Goal: Task Accomplishment & Management: Complete application form

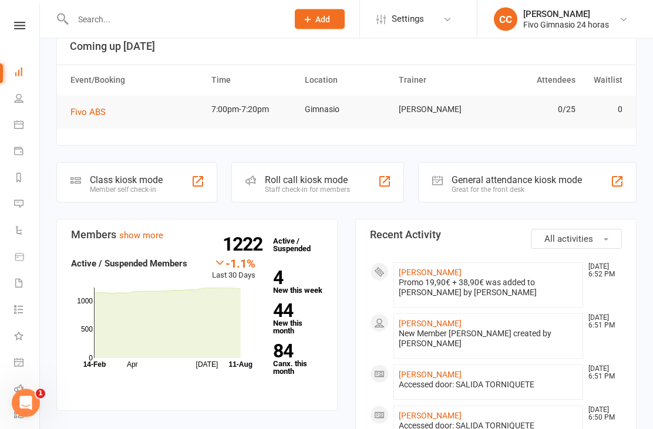
scroll to position [79, 0]
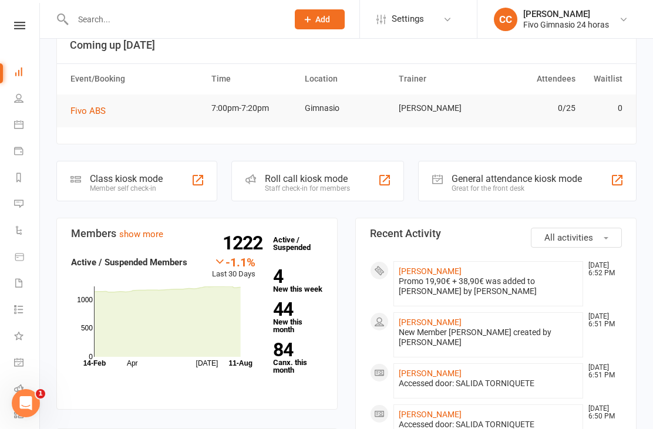
click at [457, 268] on link "[PERSON_NAME]" at bounding box center [430, 271] width 63 height 9
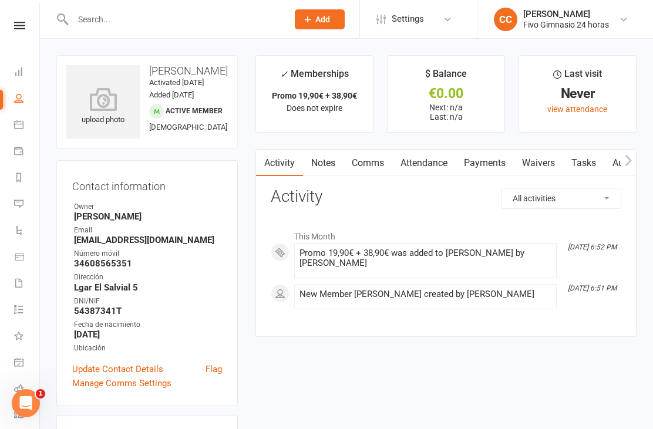
click at [90, 105] on icon at bounding box center [102, 99] width 73 height 23
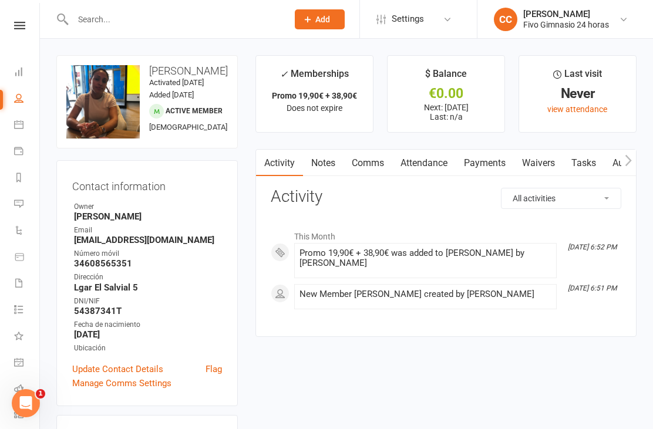
click at [544, 172] on link "Waivers" at bounding box center [538, 163] width 49 height 27
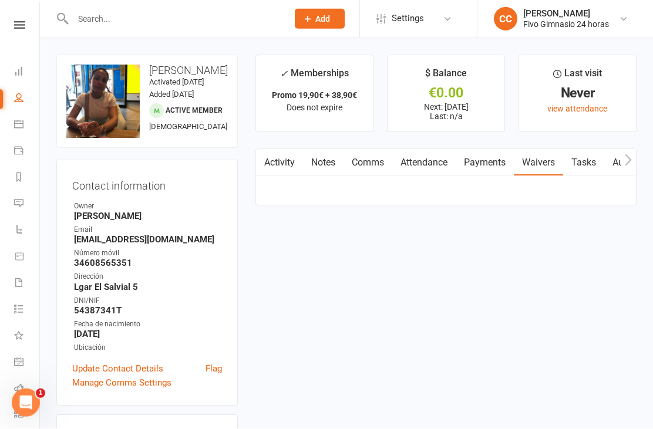
scroll to position [38, 0]
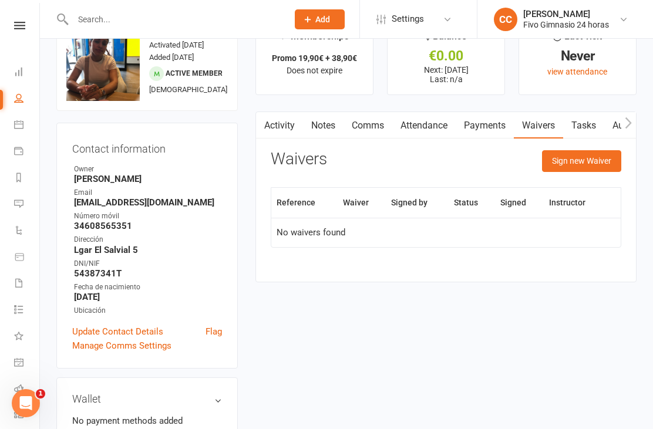
click at [562, 161] on button "Sign new Waiver" at bounding box center [581, 160] width 79 height 21
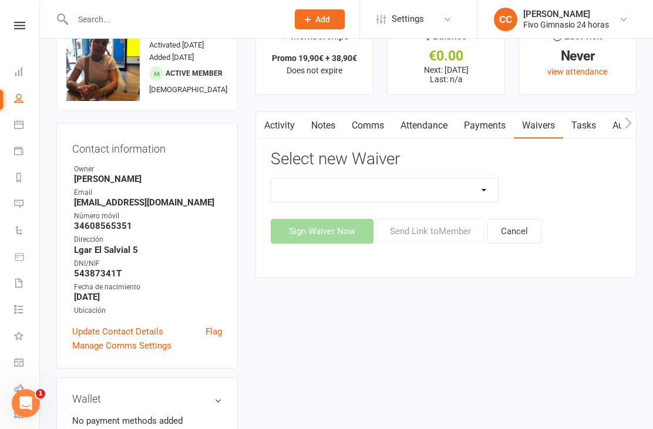
click at [441, 197] on select "Actualización De Datos De Pago Alta Online Certificación Finalización Contrato …" at bounding box center [384, 190] width 227 height 23
select select "1939"
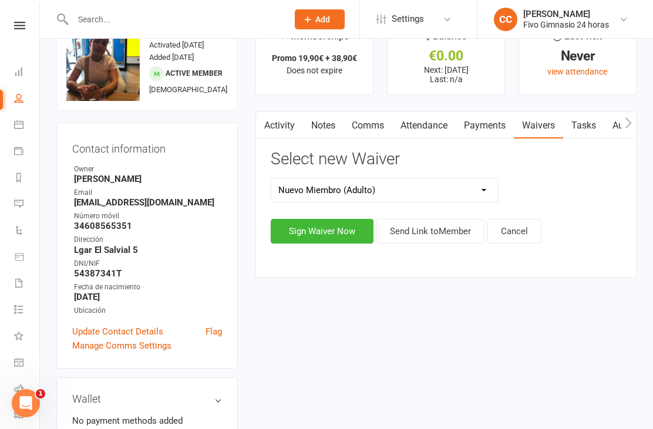
click at [314, 226] on button "Sign Waiver Now" at bounding box center [322, 231] width 103 height 25
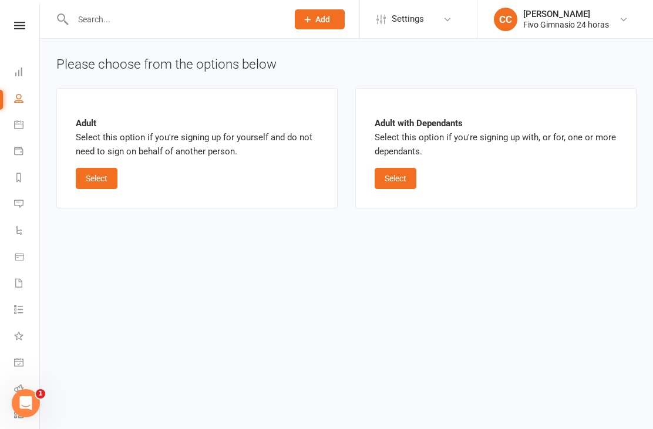
click at [86, 178] on button "Select" at bounding box center [97, 178] width 42 height 21
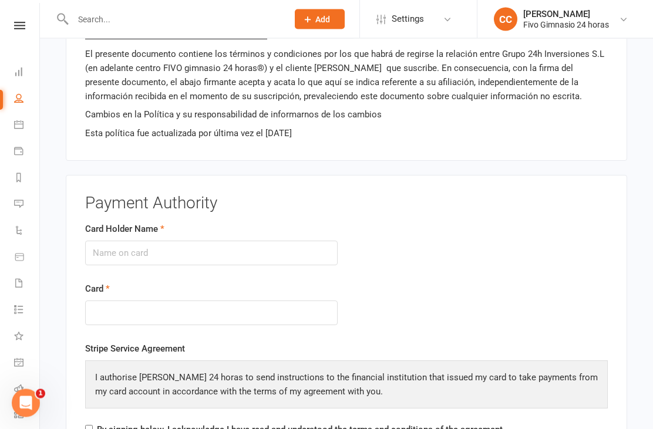
scroll to position [1267, 0]
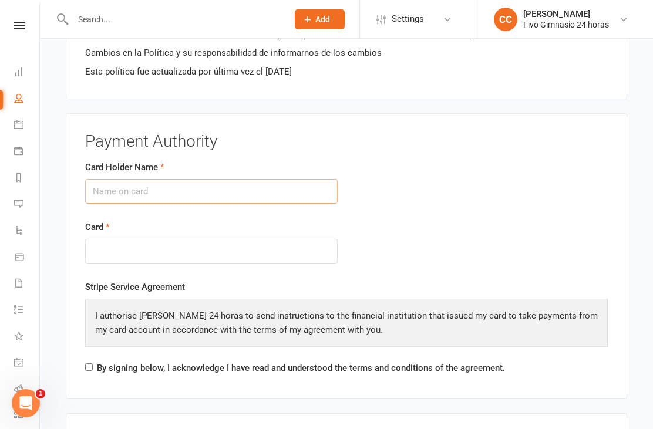
click at [239, 183] on input "Card Holder Name" at bounding box center [211, 191] width 253 height 25
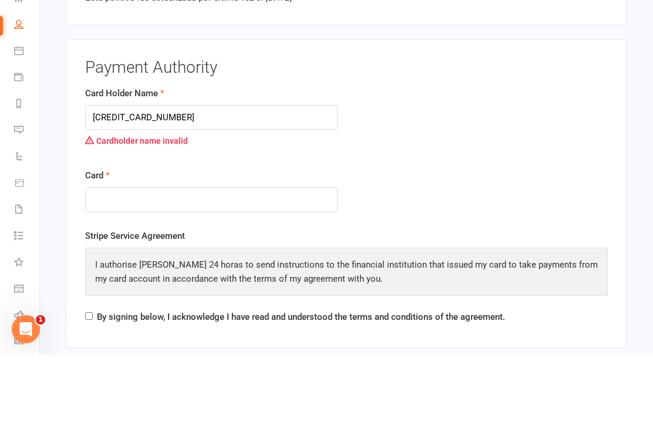
click at [193, 261] on div at bounding box center [211, 273] width 253 height 25
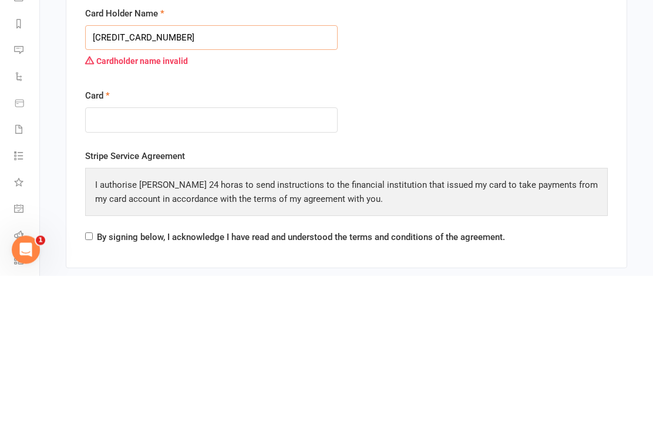
click at [213, 179] on input "[CREDIT_CARD_NUMBER]" at bounding box center [211, 191] width 253 height 25
click at [210, 179] on input "[CREDIT_CARD_NUMBER]" at bounding box center [211, 191] width 253 height 25
type input "5"
click at [192, 179] on input "Card Holder Name" at bounding box center [211, 191] width 253 height 25
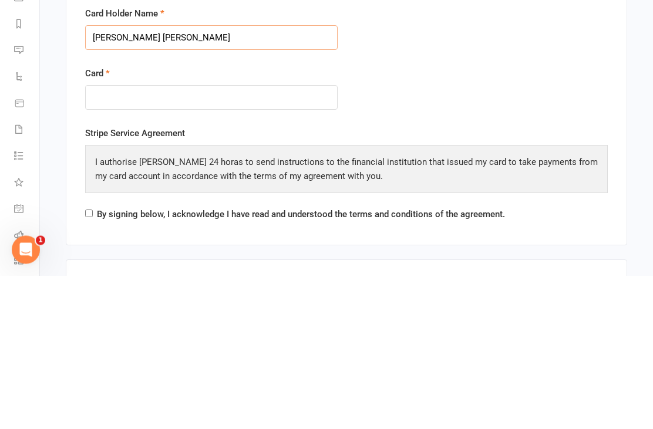
type input "[PERSON_NAME] [PERSON_NAME]"
click at [180, 239] on div at bounding box center [211, 251] width 253 height 25
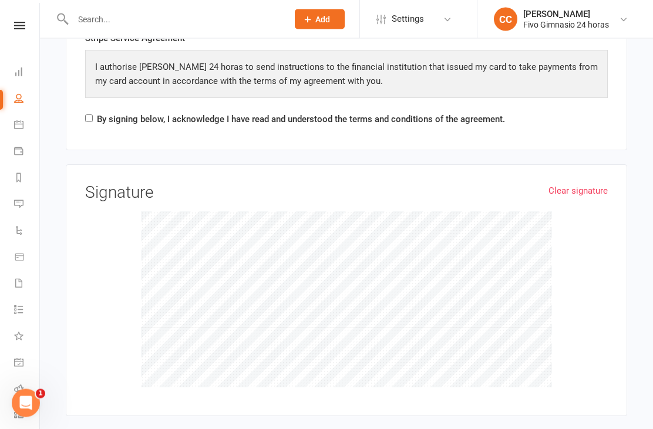
scroll to position [1515, 0]
click at [87, 117] on input "By signing below, I acknowledge I have read and understood the terms and condit…" at bounding box center [89, 119] width 8 height 8
checkbox input "true"
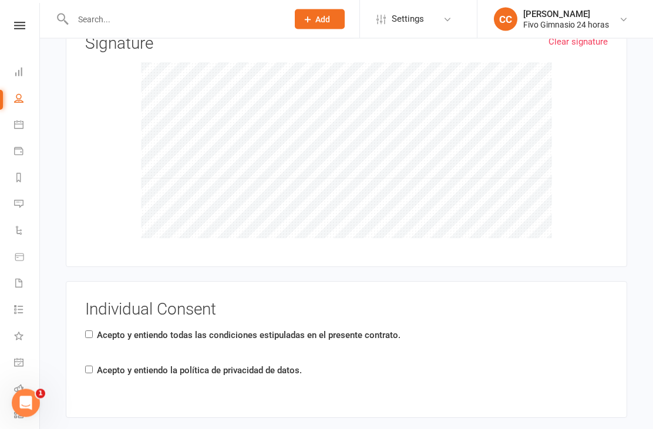
scroll to position [1671, 0]
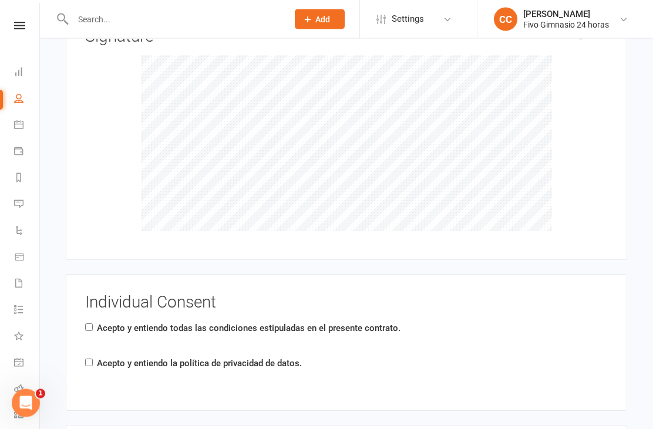
click at [91, 325] on input "Acepto y entiendo todas las condiciones estipuladas en el presente contrato." at bounding box center [89, 328] width 8 height 8
checkbox input "true"
click at [98, 371] on div "Individual Consent Acepto y entiendo todas las condiciones estipuladas en el pr…" at bounding box center [346, 343] width 523 height 98
click at [102, 357] on label "Acepto y entiendo la política de privacidad de datos." at bounding box center [199, 364] width 205 height 14
click at [93, 359] on input "Acepto y entiendo la política de privacidad de datos." at bounding box center [89, 363] width 8 height 8
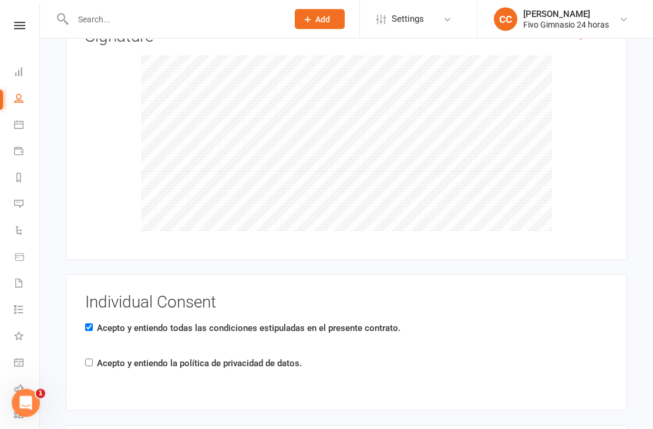
checkbox input "true"
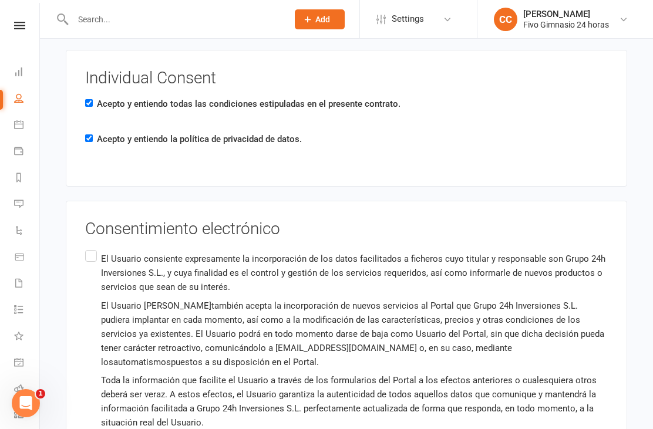
click at [110, 248] on label "El Usuario consiente expresamente la incorporación de los datos facilitados a f…" at bounding box center [346, 358] width 523 height 220
click at [93, 248] on input "El Usuario consiente expresamente la incorporación de los datos facilitados a f…" at bounding box center [89, 248] width 8 height 0
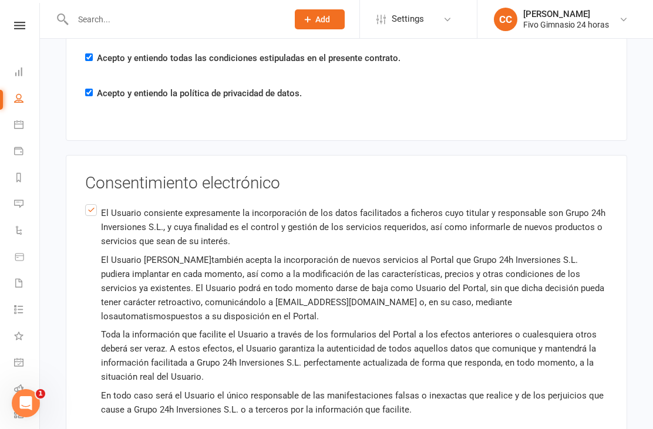
scroll to position [2009, 0]
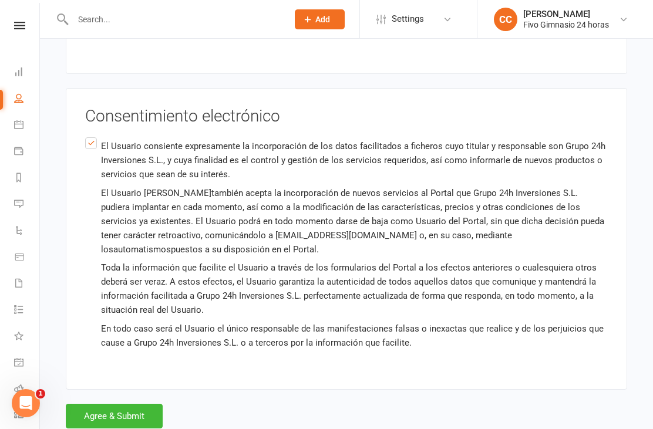
click at [117, 406] on button "Agree & Submit" at bounding box center [114, 416] width 97 height 25
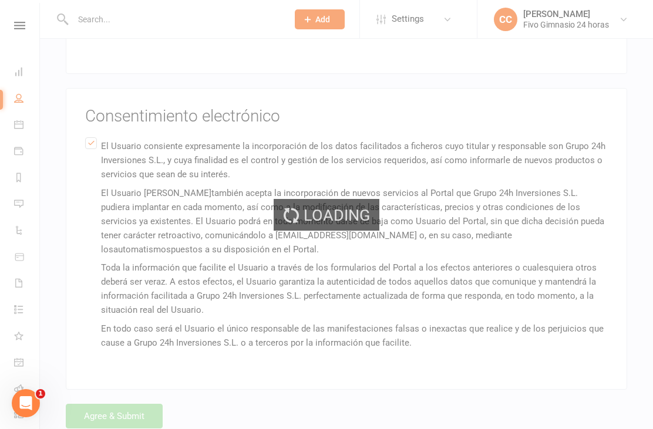
click at [117, 406] on div "Loading" at bounding box center [326, 214] width 653 height 429
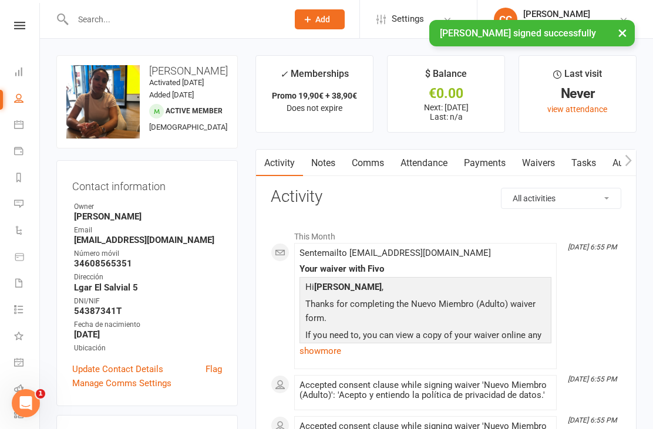
click at [480, 158] on link "Payments" at bounding box center [485, 163] width 58 height 27
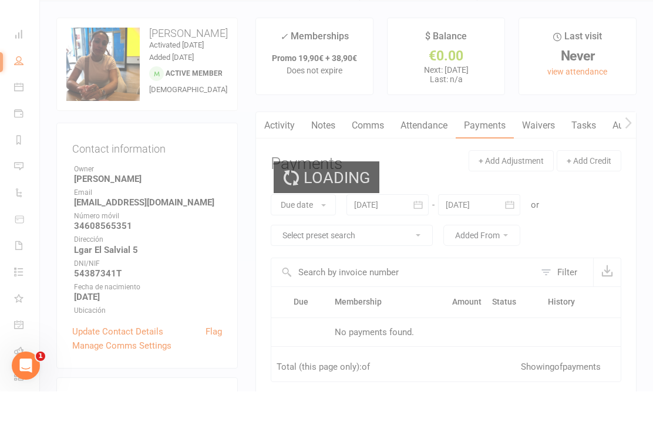
scroll to position [38, 0]
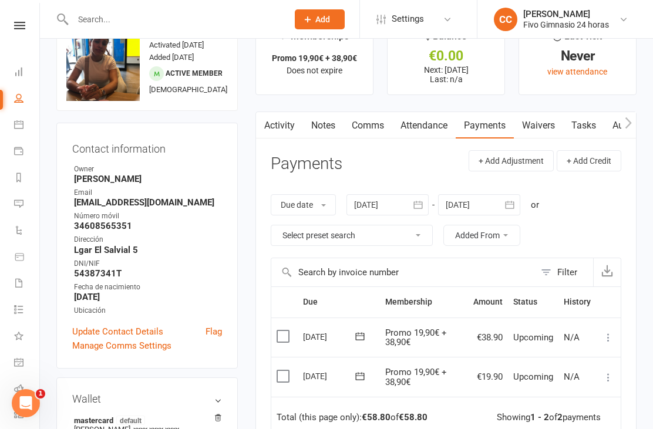
click at [607, 372] on icon at bounding box center [609, 378] width 12 height 12
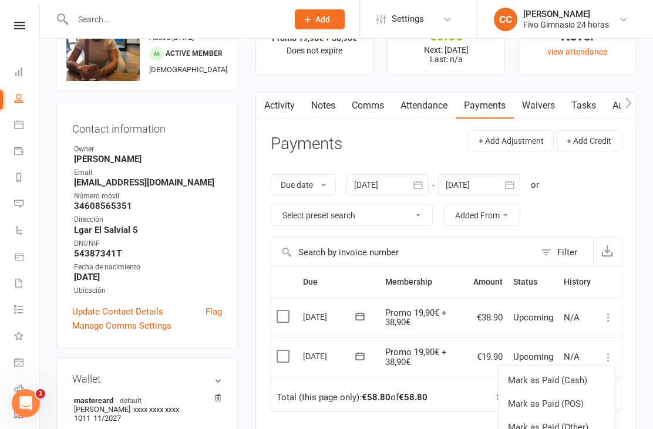
click at [563, 427] on link "Mark as Paid (Other)" at bounding box center [557, 427] width 116 height 23
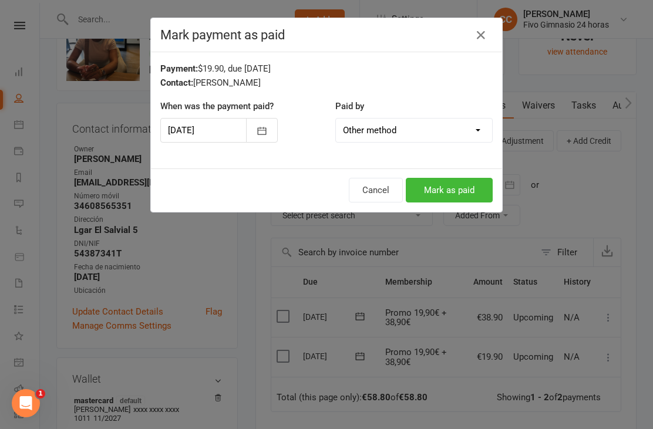
click at [443, 193] on button "Mark as paid" at bounding box center [449, 190] width 87 height 25
